Goal: Find specific page/section: Find specific page/section

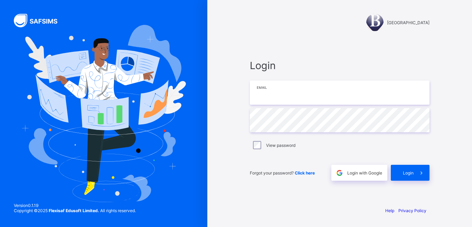
click at [269, 96] on input "email" at bounding box center [340, 92] width 180 height 24
type input "**********"
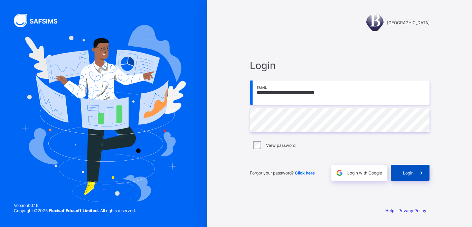
click at [410, 172] on span "Login" at bounding box center [408, 172] width 11 height 5
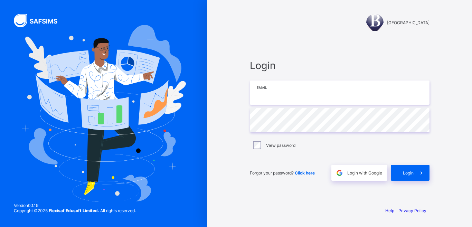
drag, startPoint x: 0, startPoint y: 0, endPoint x: 289, endPoint y: 92, distance: 303.5
click at [289, 92] on input "email" at bounding box center [340, 92] width 180 height 24
type input "**********"
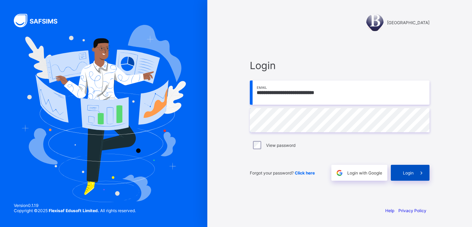
click at [409, 177] on div "Login" at bounding box center [409, 173] width 39 height 16
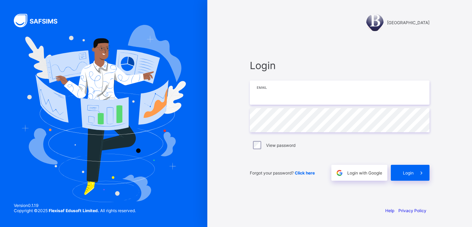
type input "**********"
click at [397, 148] on div "View password" at bounding box center [339, 145] width 176 height 8
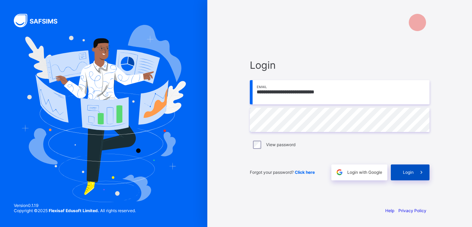
click at [412, 170] on span "Login" at bounding box center [408, 172] width 11 height 5
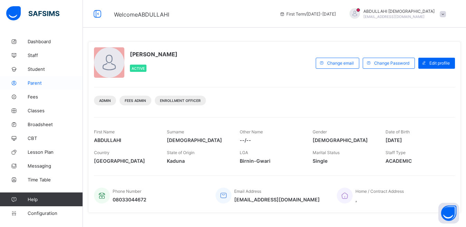
click at [42, 83] on span "Parent" at bounding box center [55, 83] width 55 height 6
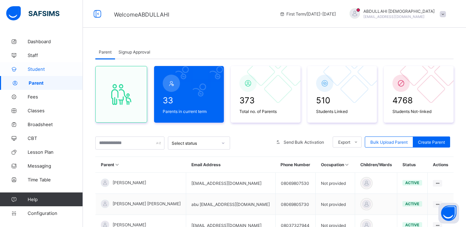
click at [38, 70] on span "Student" at bounding box center [55, 69] width 55 height 6
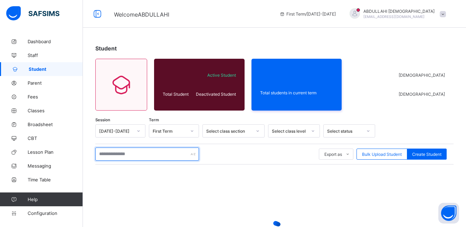
click at [131, 157] on input "text" at bounding box center [147, 153] width 104 height 13
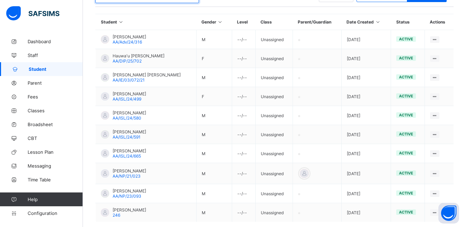
scroll to position [194, 0]
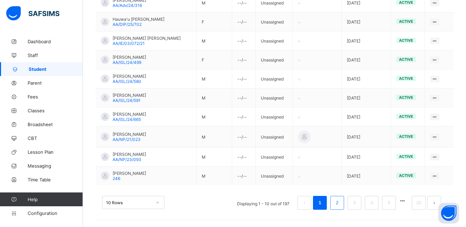
type input "**********"
click at [340, 201] on link "2" at bounding box center [337, 202] width 7 height 9
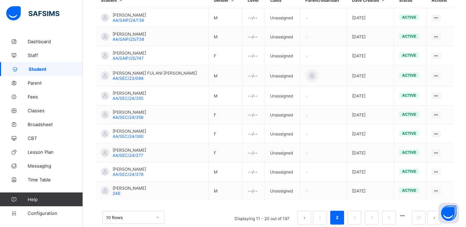
scroll to position [180, 0]
click at [357, 214] on link "3" at bounding box center [354, 216] width 7 height 9
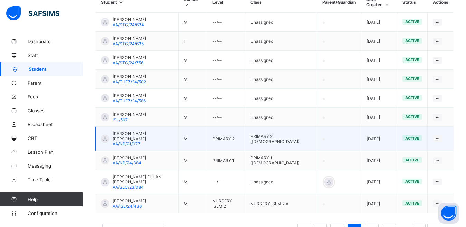
click at [199, 139] on td "M" at bounding box center [192, 139] width 29 height 24
click at [163, 135] on span "ABDURRAHMAN MAHMUD ABDULLAHI" at bounding box center [143, 136] width 60 height 10
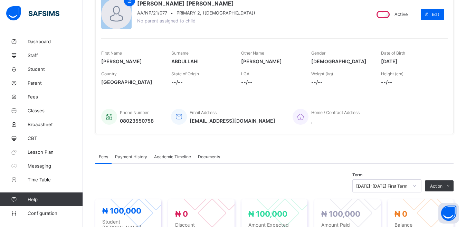
scroll to position [76, 0]
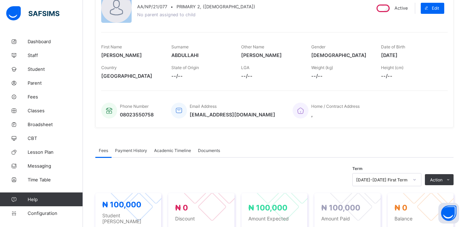
click at [142, 152] on span "Payment History" at bounding box center [131, 150] width 32 height 5
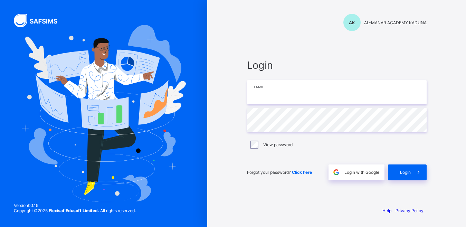
type input "**********"
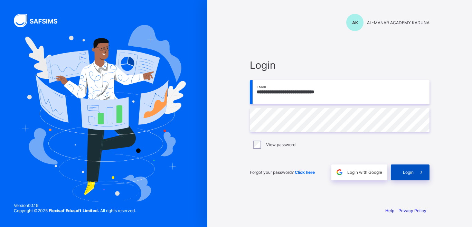
click at [419, 174] on icon at bounding box center [420, 172] width 7 height 7
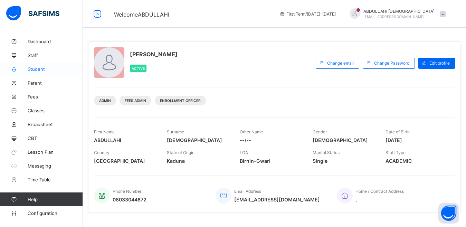
click at [42, 70] on span "Student" at bounding box center [55, 69] width 55 height 6
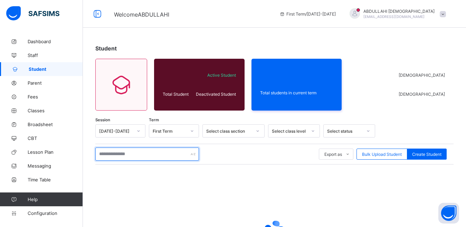
click at [134, 155] on input "text" at bounding box center [147, 153] width 104 height 13
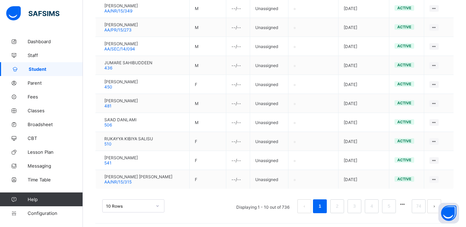
scroll to position [192, 0]
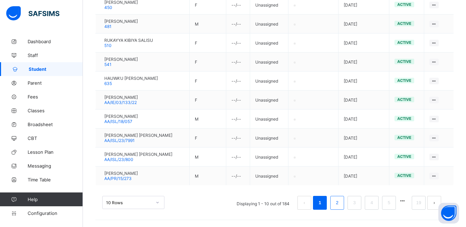
click at [340, 204] on link "2" at bounding box center [337, 202] width 7 height 9
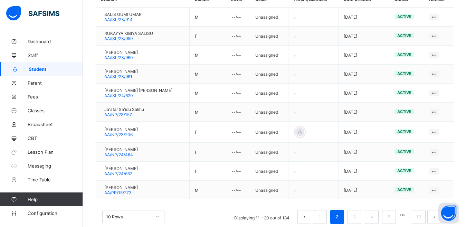
scroll to position [181, 0]
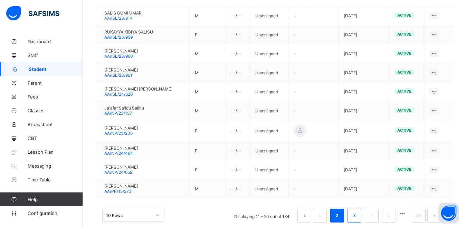
click at [357, 217] on link "3" at bounding box center [354, 215] width 7 height 9
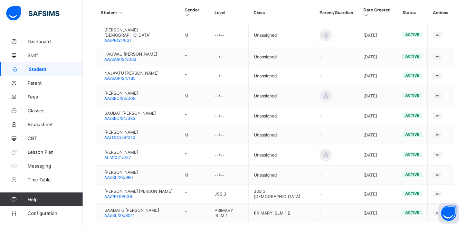
scroll to position [180, 0]
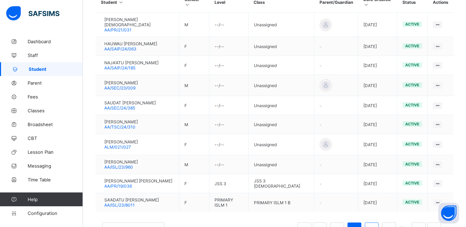
click at [370, 222] on li "4" at bounding box center [372, 229] width 14 height 14
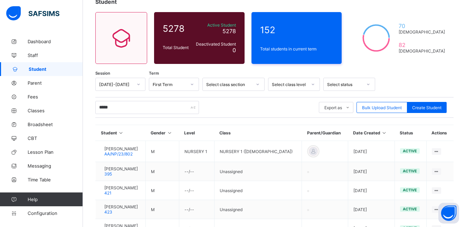
scroll to position [36, 0]
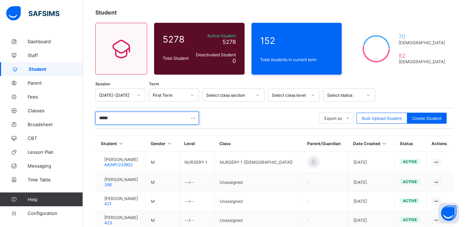
click at [118, 116] on input "*****" at bounding box center [147, 118] width 104 height 13
type input "*"
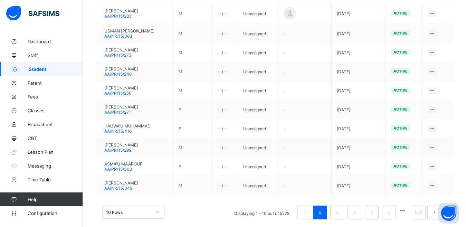
scroll to position [185, 0]
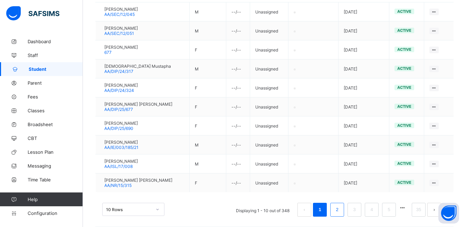
click at [340, 211] on link "2" at bounding box center [337, 209] width 7 height 9
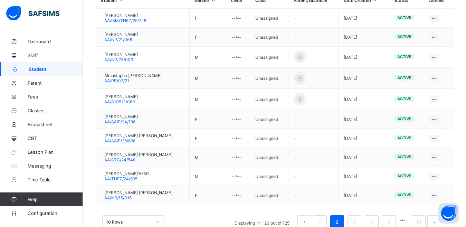
scroll to position [178, 0]
click at [356, 222] on li "3" at bounding box center [354, 223] width 14 height 14
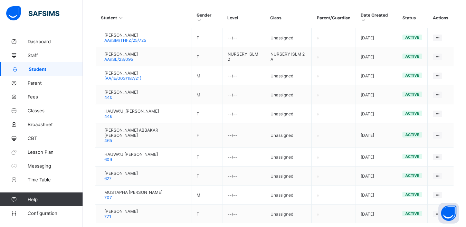
scroll to position [192, 0]
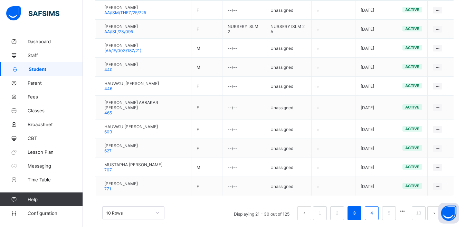
click at [374, 209] on link "4" at bounding box center [371, 213] width 7 height 9
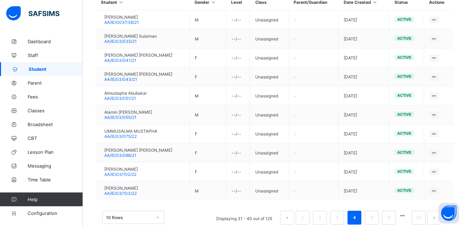
scroll to position [186, 0]
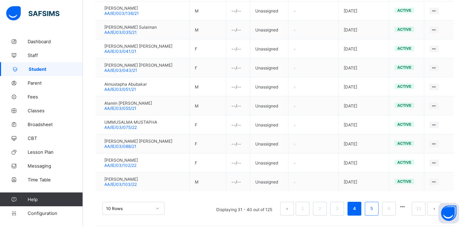
click at [375, 208] on link "5" at bounding box center [371, 208] width 7 height 9
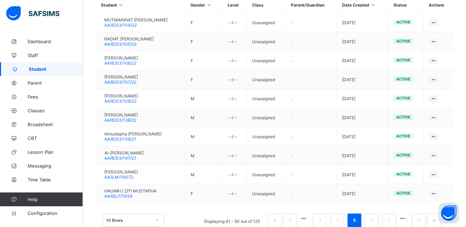
scroll to position [192, 0]
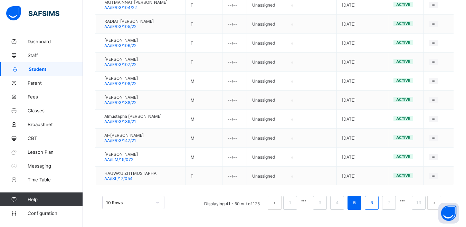
click at [375, 203] on link "6" at bounding box center [371, 202] width 7 height 9
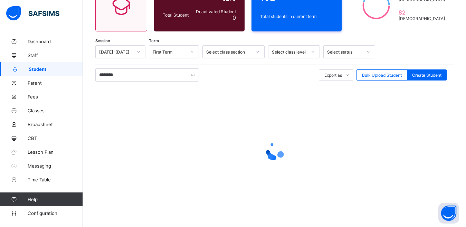
scroll to position [79, 0]
click at [248, 52] on div "Select class section" at bounding box center [229, 51] width 46 height 5
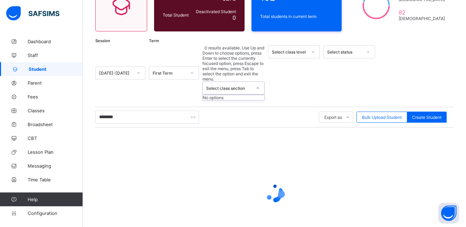
click at [287, 51] on div "Select class level" at bounding box center [289, 51] width 35 height 5
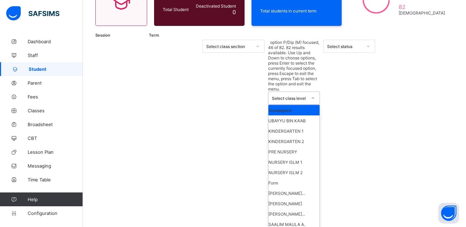
scroll to position [93, 0]
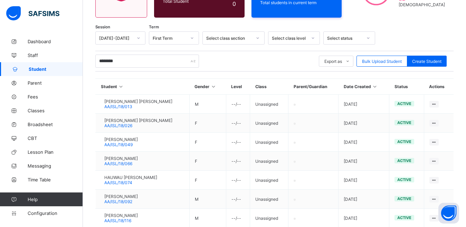
click at [317, 163] on td at bounding box center [313, 161] width 50 height 19
click at [304, 36] on div "Select class level" at bounding box center [289, 38] width 35 height 5
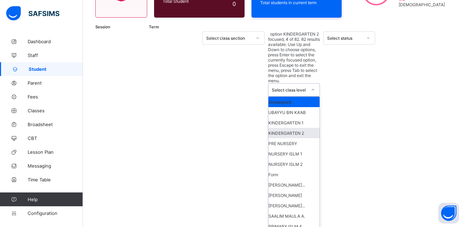
click at [300, 128] on div "KINDERGARTEN 2" at bounding box center [293, 133] width 51 height 10
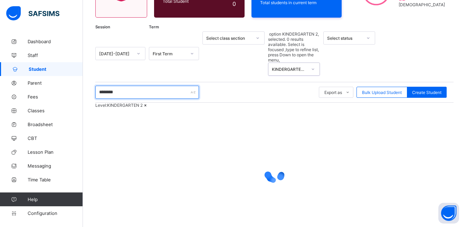
click at [127, 86] on input "********" at bounding box center [147, 92] width 104 height 13
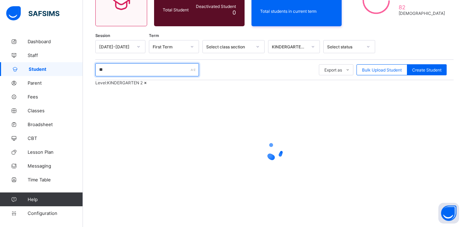
type input "*"
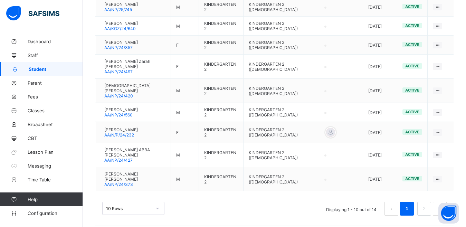
scroll to position [219, 0]
click at [427, 214] on link "2" at bounding box center [424, 209] width 7 height 9
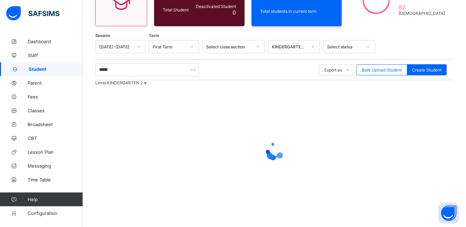
scroll to position [103, 0]
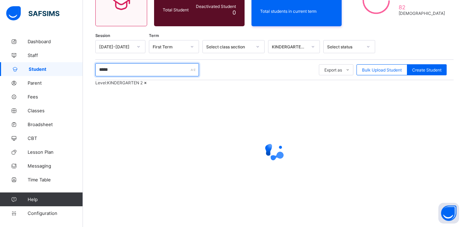
click at [116, 63] on input "*****" at bounding box center [147, 69] width 104 height 13
type input "*"
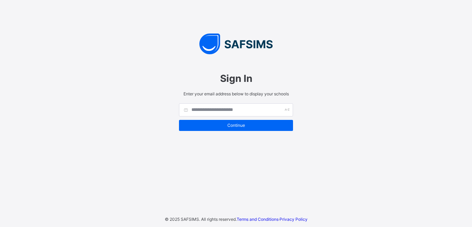
click at [238, 128] on div "Continue" at bounding box center [236, 125] width 114 height 11
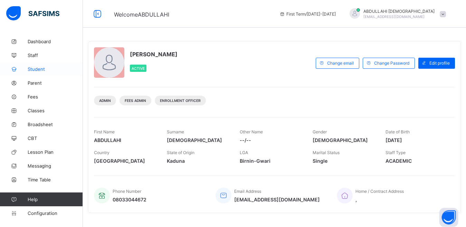
click at [41, 71] on span "Student" at bounding box center [55, 69] width 55 height 6
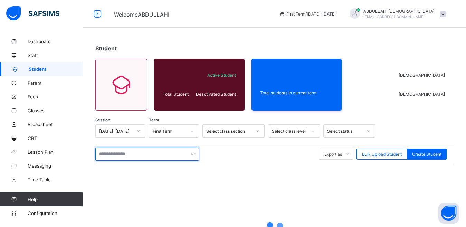
click at [128, 154] on input "text" at bounding box center [147, 153] width 104 height 13
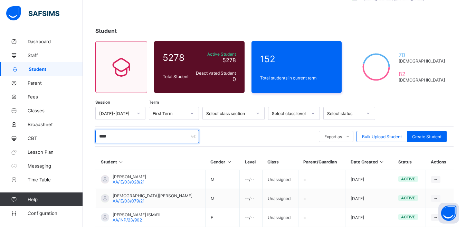
scroll to position [17, 0]
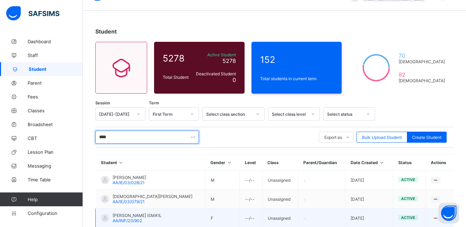
type input "****"
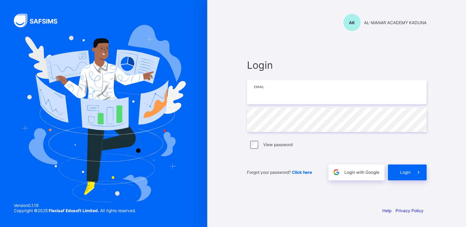
type input "**********"
